Goal: Task Accomplishment & Management: Manage account settings

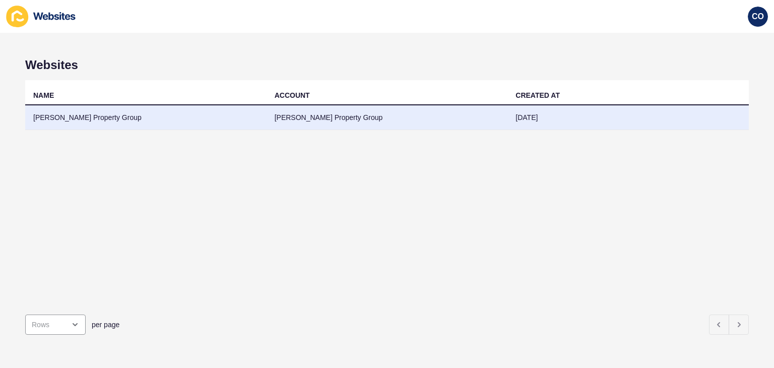
click at [82, 121] on td "[PERSON_NAME] Property Group" at bounding box center [145, 117] width 241 height 25
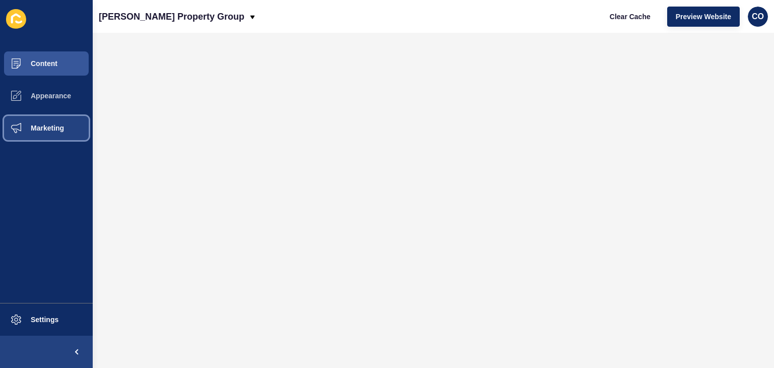
click at [47, 129] on span "Marketing" at bounding box center [31, 128] width 66 height 8
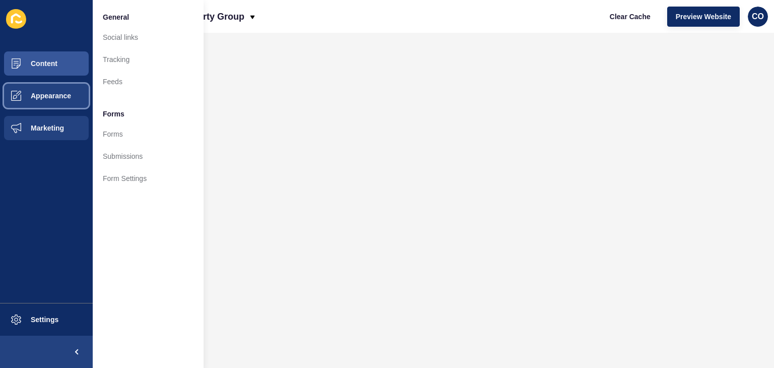
click at [56, 96] on span "Appearance" at bounding box center [34, 96] width 73 height 8
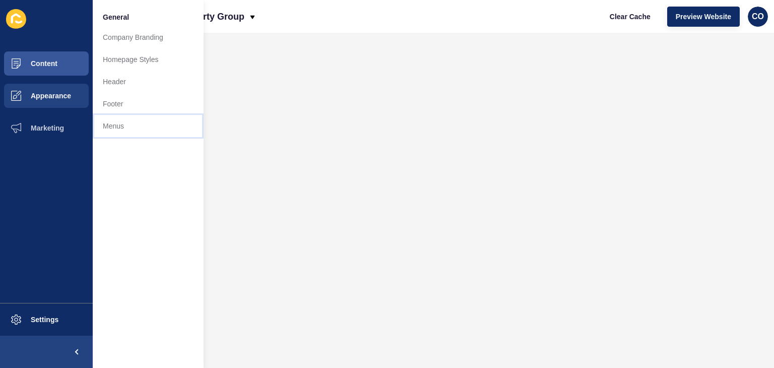
click at [124, 125] on link "Menus" at bounding box center [148, 126] width 111 height 22
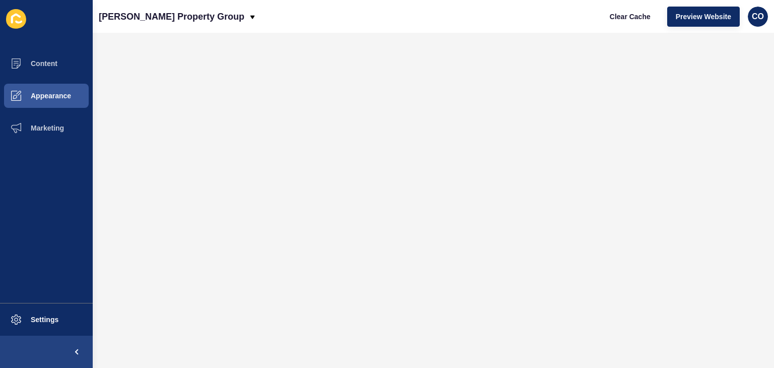
click at [371, 19] on div "[PERSON_NAME] Property Group Clear Cache Preview Website CO" at bounding box center [433, 16] width 681 height 33
click at [72, 98] on button "Appearance" at bounding box center [46, 96] width 93 height 32
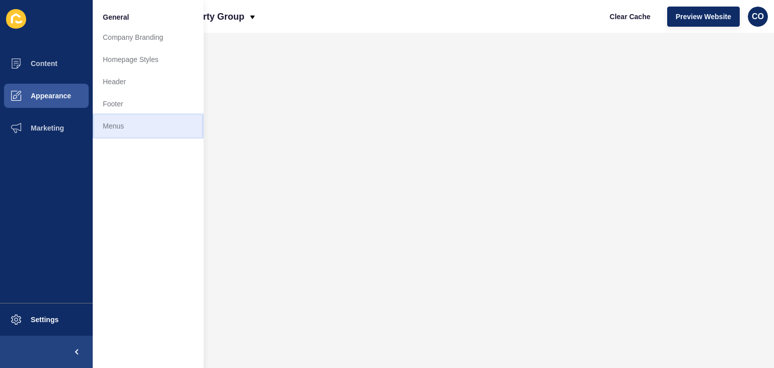
click at [105, 129] on link "Menus" at bounding box center [148, 126] width 111 height 22
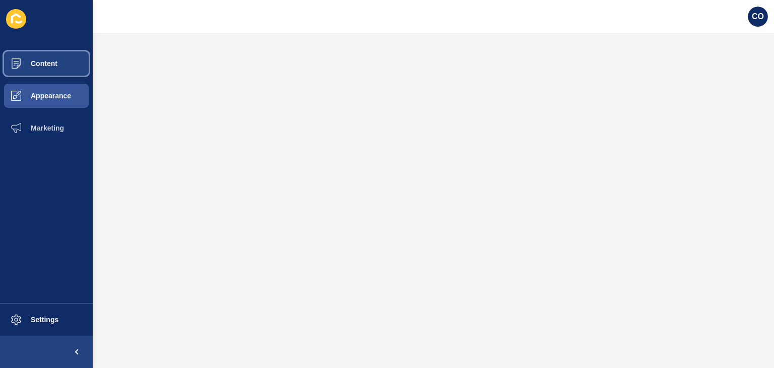
click at [67, 66] on button "Content" at bounding box center [46, 63] width 93 height 32
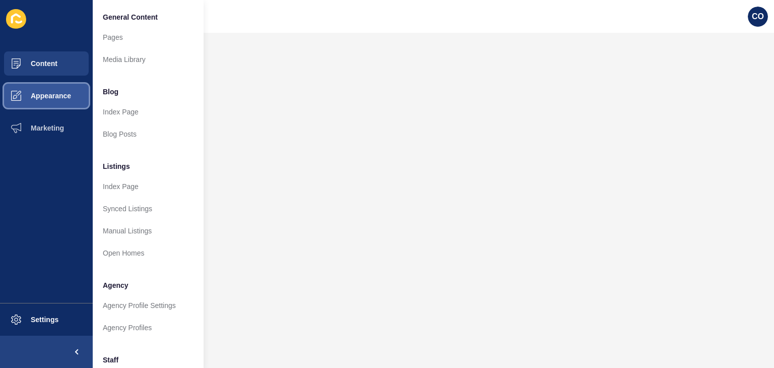
click at [58, 95] on span "Appearance" at bounding box center [34, 96] width 73 height 8
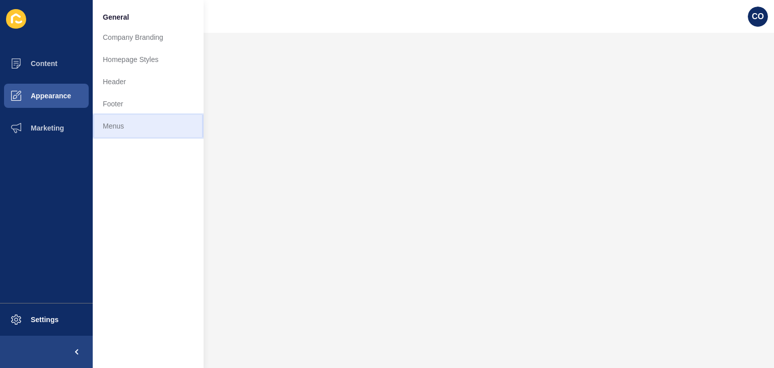
click at [109, 127] on link "Menus" at bounding box center [148, 126] width 111 height 22
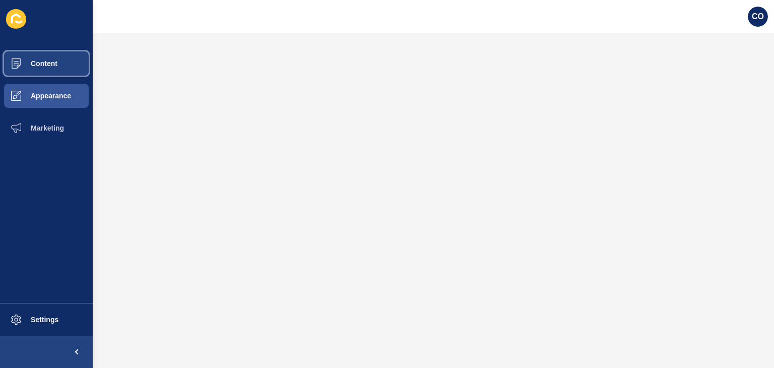
click at [58, 67] on button "Content" at bounding box center [46, 63] width 93 height 32
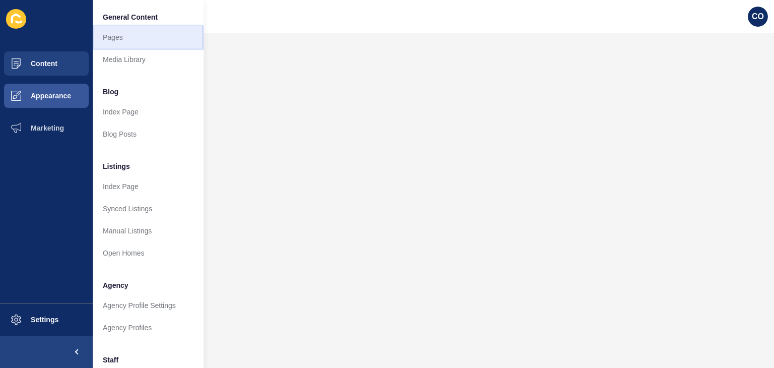
click at [116, 39] on link "Pages" at bounding box center [148, 37] width 111 height 22
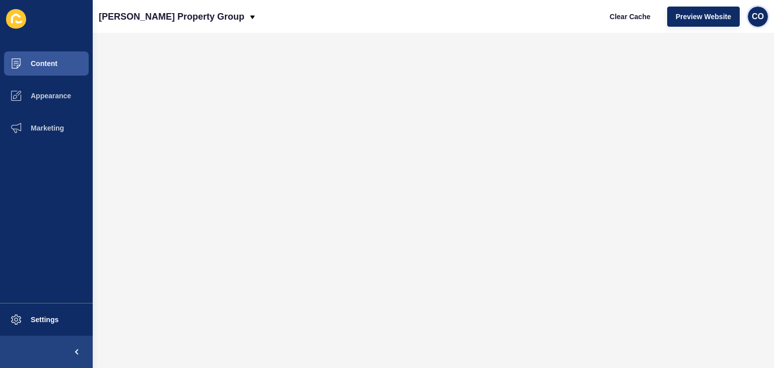
click at [760, 21] on div "CO" at bounding box center [758, 17] width 20 height 20
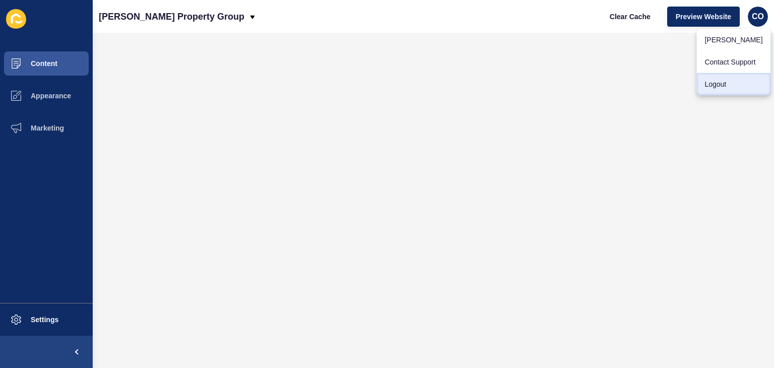
click at [726, 86] on link "Logout" at bounding box center [734, 84] width 74 height 22
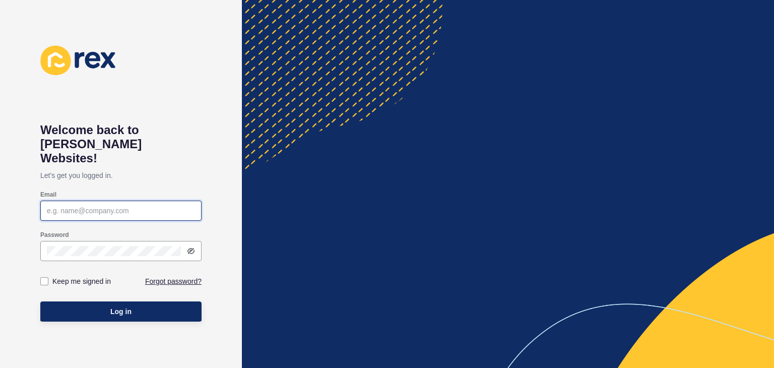
click at [93, 206] on input "Email" at bounding box center [121, 211] width 148 height 10
paste input "christian.oliveros@rexsoftware.com.au"
type input "christian.oliveros@rexsoftware.com.au"
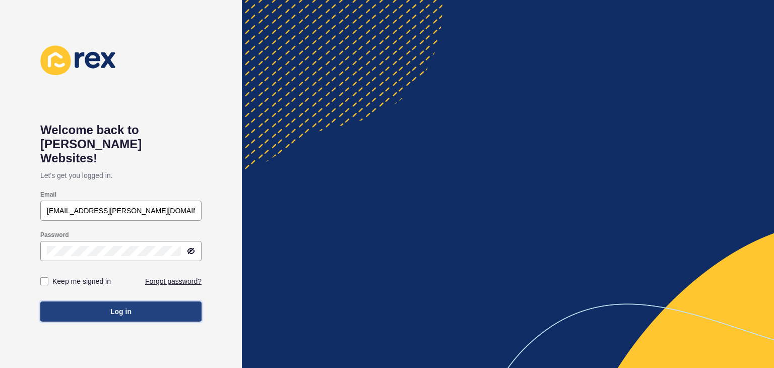
click at [135, 301] on button "Log in" at bounding box center [120, 311] width 161 height 20
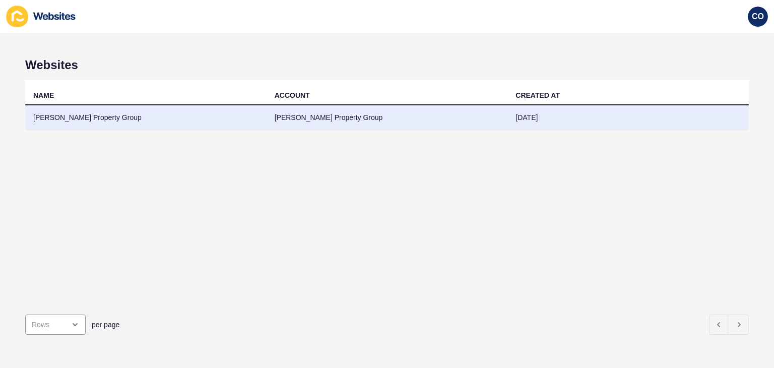
click at [78, 117] on td "[PERSON_NAME] Property Group" at bounding box center [145, 117] width 241 height 25
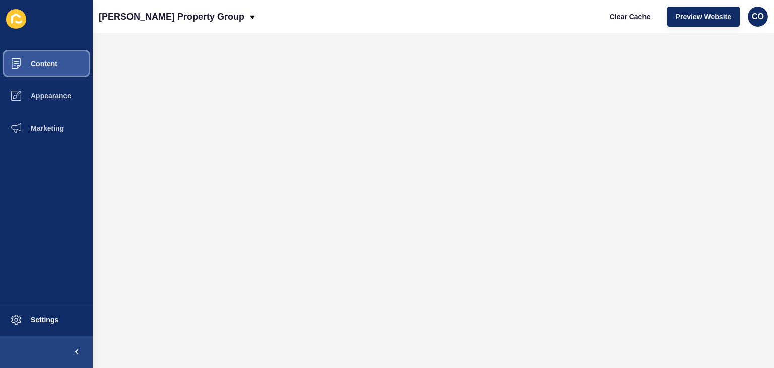
click at [61, 65] on button "Content" at bounding box center [46, 63] width 93 height 32
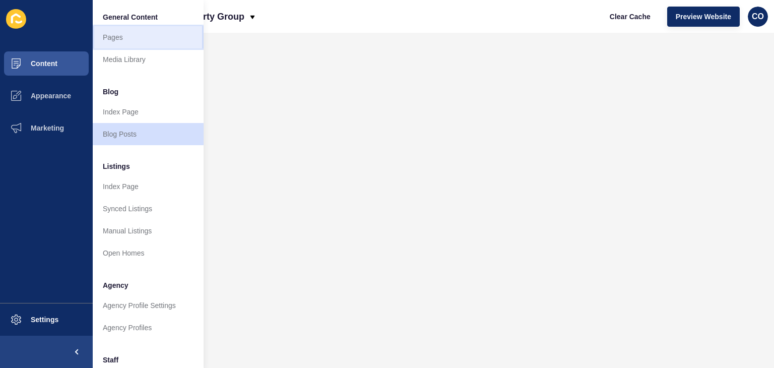
click at [115, 35] on link "Pages" at bounding box center [148, 37] width 111 height 22
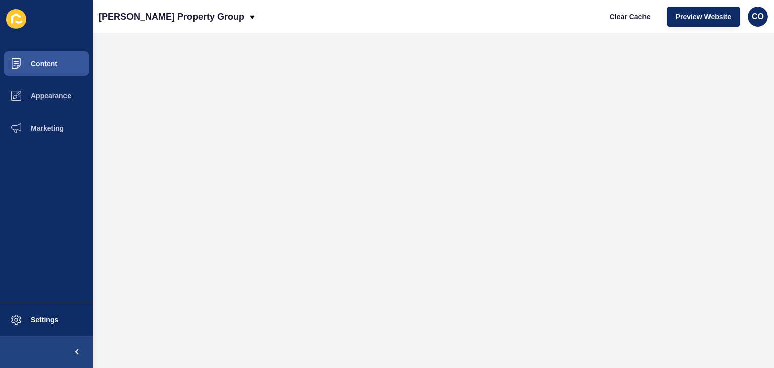
click at [258, 12] on div "[PERSON_NAME] Property Group Clear Cache Preview Website CO" at bounding box center [433, 16] width 681 height 33
click at [56, 92] on span "Appearance" at bounding box center [34, 96] width 73 height 8
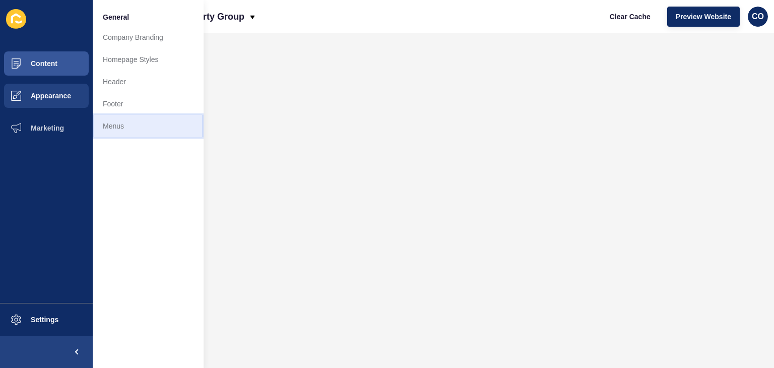
click at [111, 123] on link "Menus" at bounding box center [148, 126] width 111 height 22
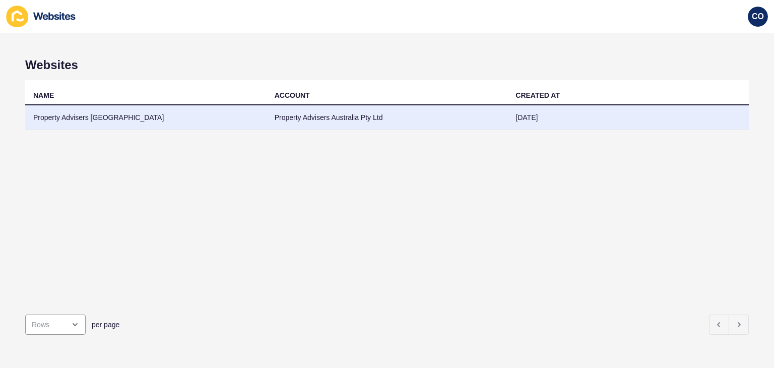
click at [71, 113] on td "Property Advisers Australia" at bounding box center [145, 117] width 241 height 25
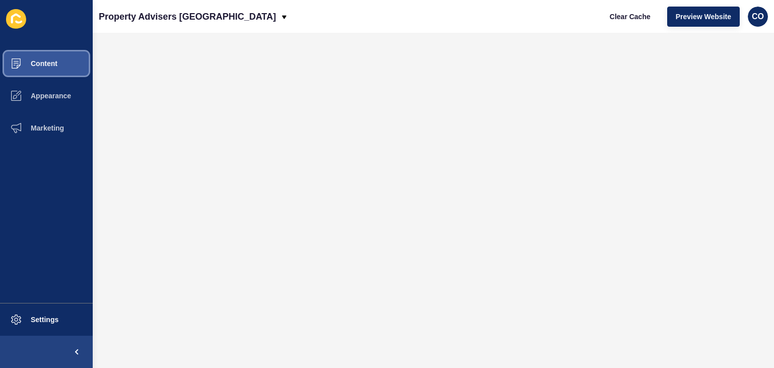
click at [53, 63] on span "Content" at bounding box center [27, 63] width 59 height 8
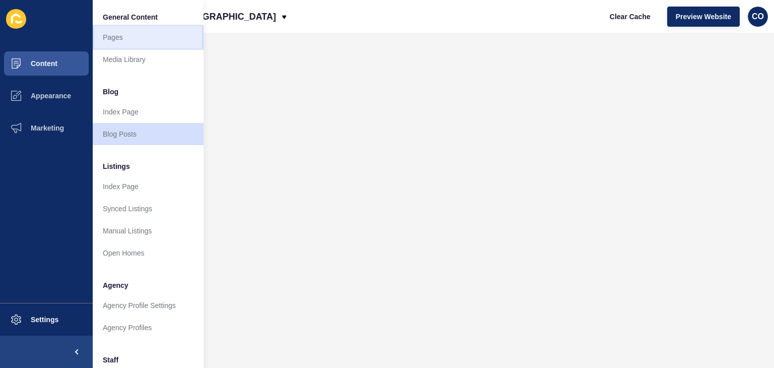
click at [116, 41] on link "Pages" at bounding box center [148, 37] width 111 height 22
